Goal: Task Accomplishment & Management: Use online tool/utility

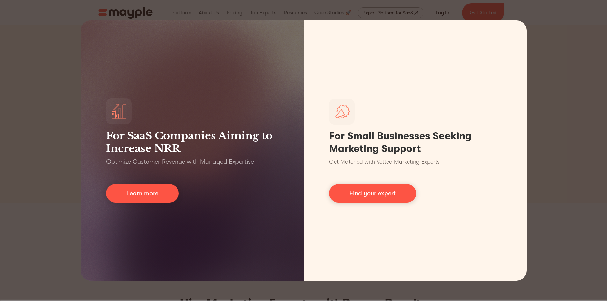
click at [583, 81] on div "For SaaS Companies Aiming to Increase NRR Optimize Customer Revenue with Manage…" at bounding box center [303, 150] width 607 height 301
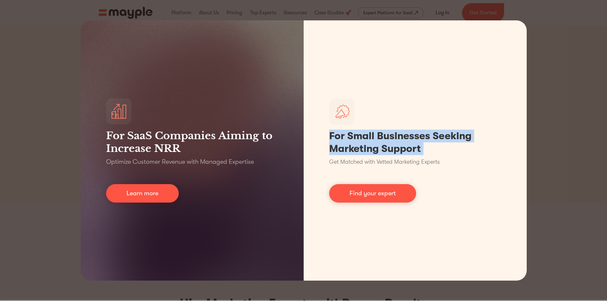
click at [583, 81] on div "For SaaS Companies Aiming to Increase NRR Optimize Customer Revenue with Manage…" at bounding box center [303, 150] width 607 height 301
click at [534, 44] on div "For SaaS Companies Aiming to Increase NRR Optimize Customer Revenue with Manage…" at bounding box center [303, 150] width 607 height 301
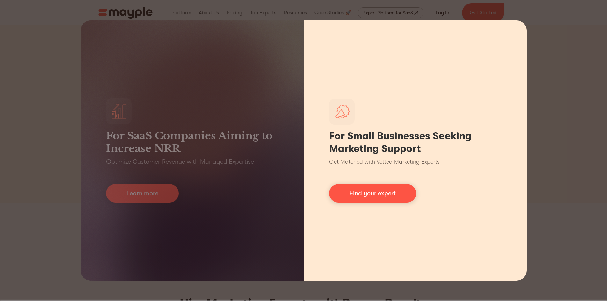
click at [513, 27] on div "For Small Businesses Seeking Marketing Support Get Matched with Vetted Marketin…" at bounding box center [415, 150] width 223 height 260
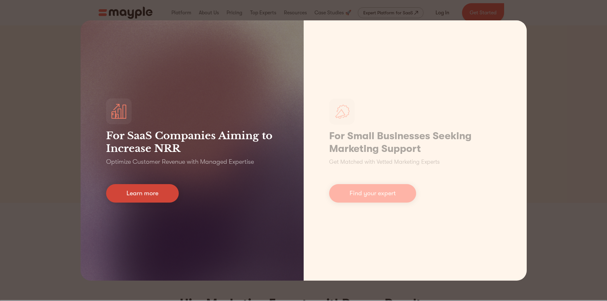
click at [151, 194] on link "Learn more" at bounding box center [142, 193] width 73 height 18
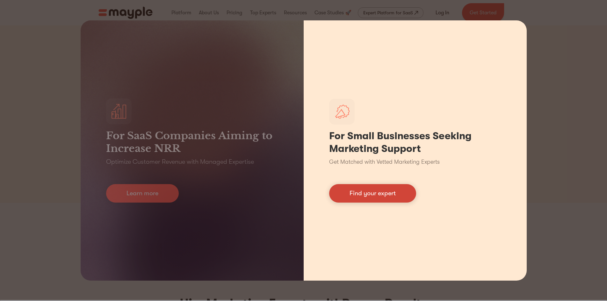
click at [368, 193] on link "Find your expert" at bounding box center [372, 193] width 87 height 18
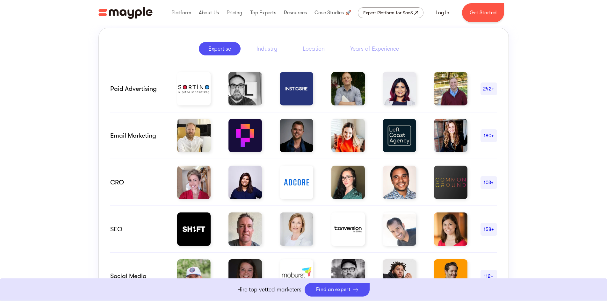
scroll to position [331, 0]
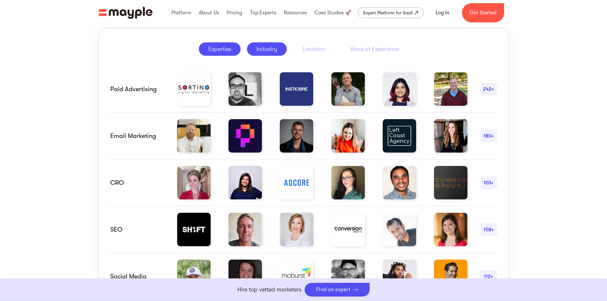
click at [267, 51] on div "Industry" at bounding box center [267, 49] width 21 height 8
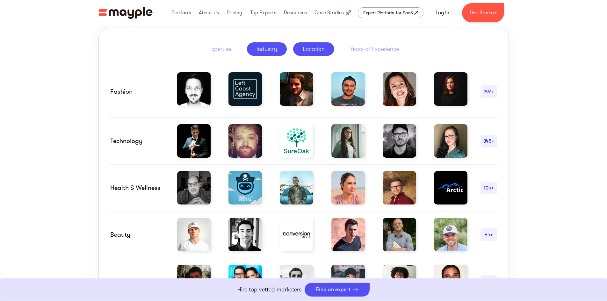
click at [315, 52] on div "Location" at bounding box center [314, 49] width 22 height 8
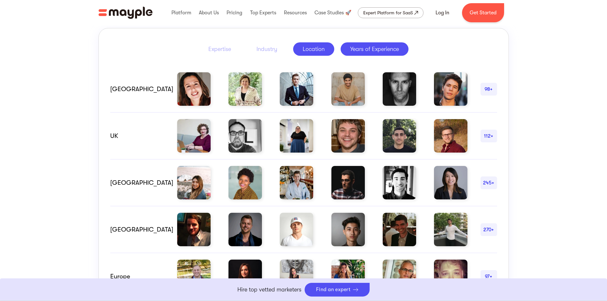
click at [361, 51] on div "Years of Experience" at bounding box center [374, 49] width 49 height 8
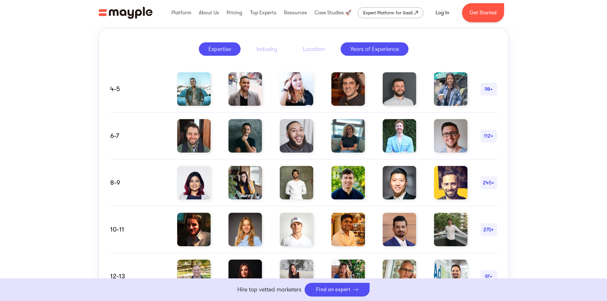
click at [218, 50] on div "Expertise" at bounding box center [219, 49] width 23 height 8
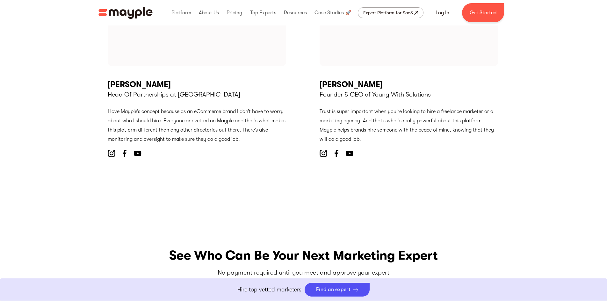
scroll to position [2455, 0]
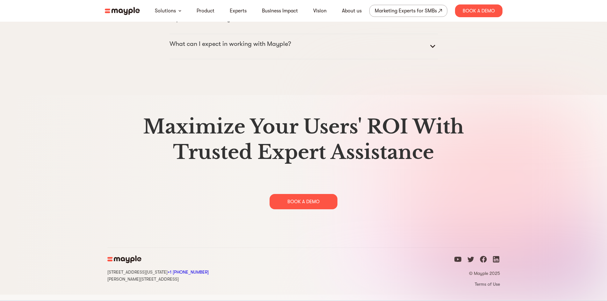
scroll to position [3273, 0]
